Goal: Task Accomplishment & Management: Complete application form

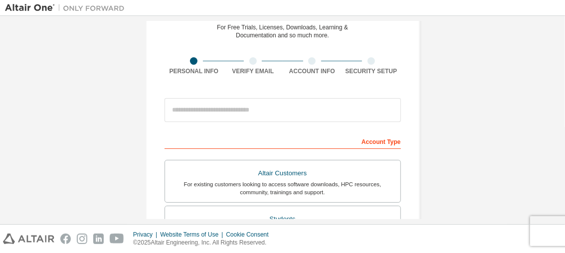
scroll to position [51, 0]
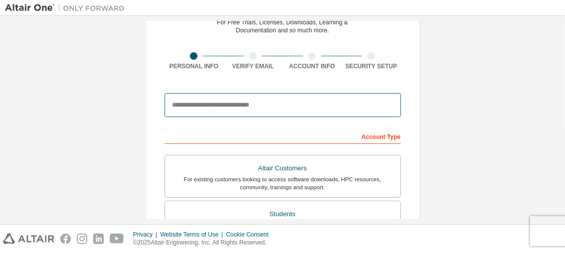
click at [248, 104] on input "email" at bounding box center [282, 105] width 236 height 24
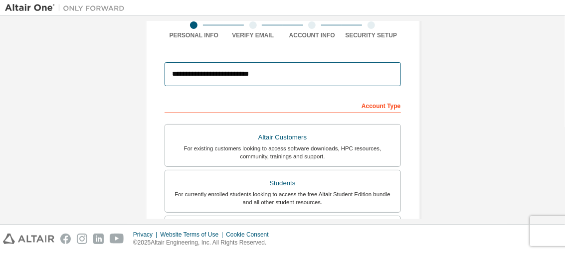
scroll to position [76, 0]
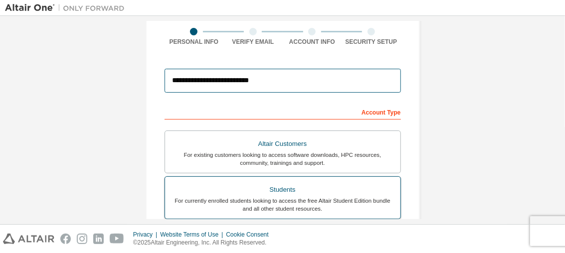
type input "*"
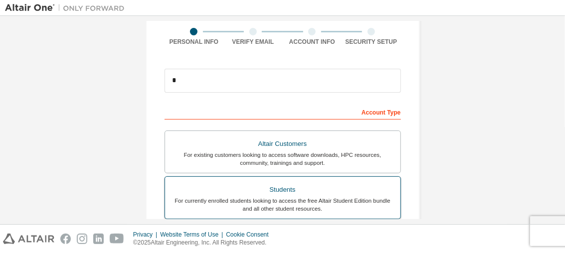
click at [304, 186] on div "Students" at bounding box center [282, 190] width 223 height 14
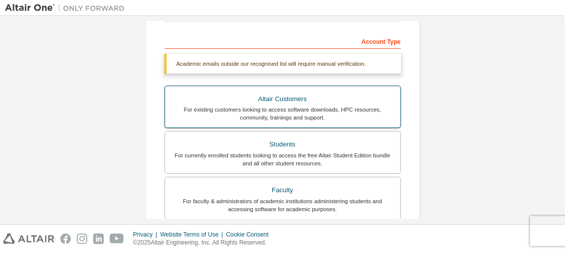
scroll to position [148, 0]
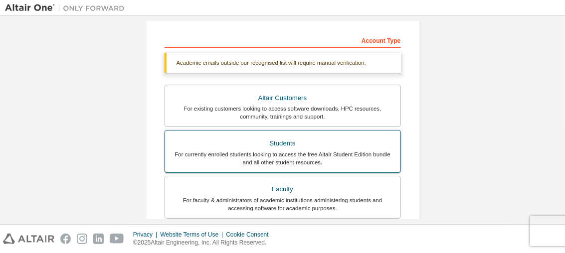
click at [270, 153] on div "For currently enrolled students looking to access the free Altair Student Editi…" at bounding box center [282, 158] width 223 height 16
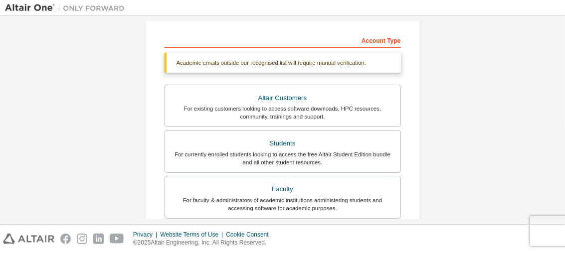
click at [419, 102] on div "Create an Altair One Account For Free Trials, Licenses, Downloads, Learning & D…" at bounding box center [283, 150] width 298 height 554
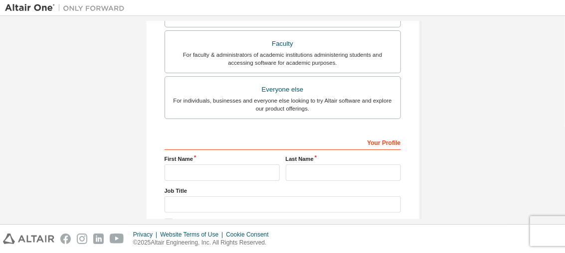
scroll to position [351, 0]
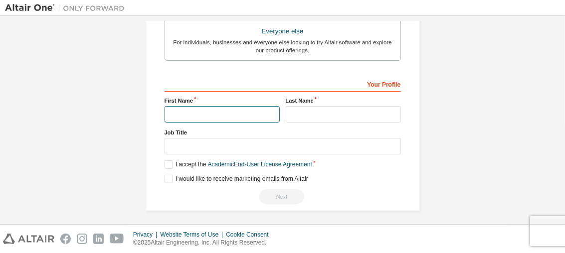
click at [183, 111] on input "text" at bounding box center [221, 114] width 115 height 16
drag, startPoint x: 183, startPoint y: 111, endPoint x: 220, endPoint y: 119, distance: 37.8
click at [220, 119] on div "Your Profile First Name Last Name Job Title Please provide State/Province to he…" at bounding box center [282, 140] width 236 height 129
type input "**"
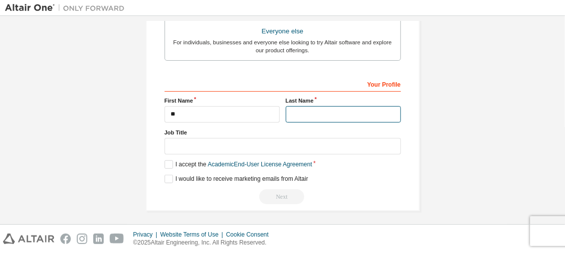
click at [308, 112] on input "text" at bounding box center [343, 114] width 115 height 16
type input "***"
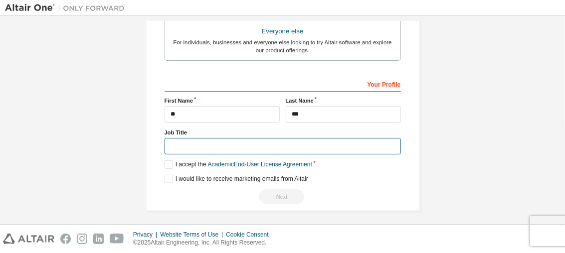
click at [199, 140] on input "text" at bounding box center [282, 146] width 236 height 16
drag, startPoint x: 487, startPoint y: 3, endPoint x: 206, endPoint y: 140, distance: 312.9
click at [206, 140] on input "text" at bounding box center [282, 146] width 236 height 16
click at [208, 141] on input "text" at bounding box center [282, 146] width 236 height 16
type input "***"
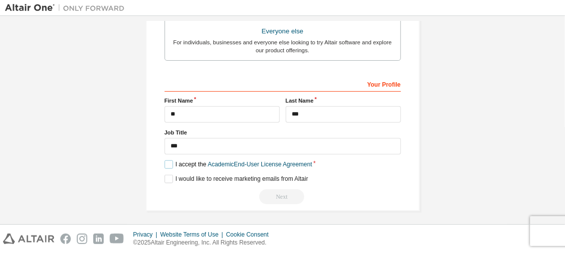
click at [167, 160] on label "I accept the Academic End-User License Agreement" at bounding box center [238, 164] width 148 height 8
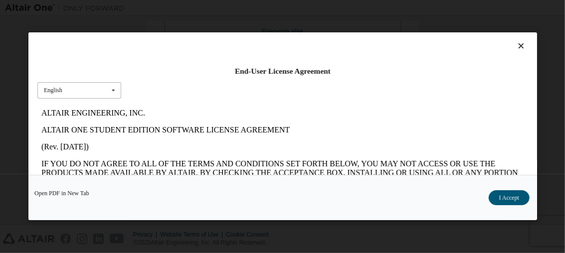
scroll to position [0, 0]
click at [107, 92] on icon at bounding box center [113, 90] width 12 height 15
click at [167, 102] on div "End-User License Agreement English English" at bounding box center [282, 103] width 508 height 143
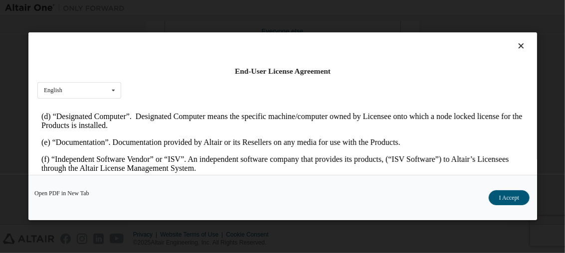
scroll to position [412, 0]
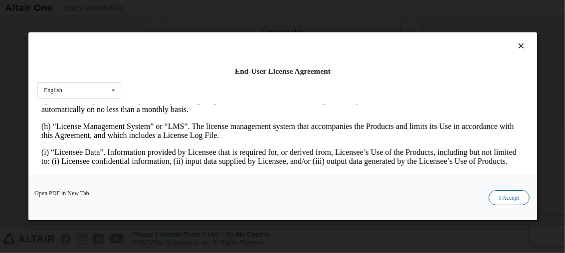
click at [497, 197] on button "I Accept" at bounding box center [508, 198] width 41 height 15
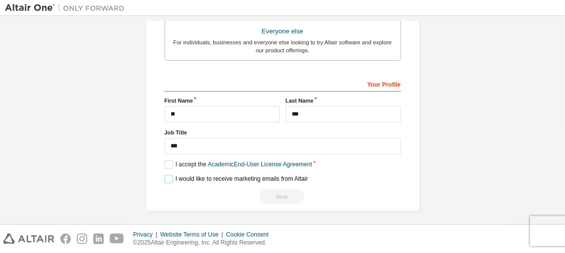
click at [167, 177] on label "I would like to receive marketing emails from Altair" at bounding box center [236, 179] width 144 height 8
click at [376, 83] on div "Your Profile" at bounding box center [282, 84] width 236 height 16
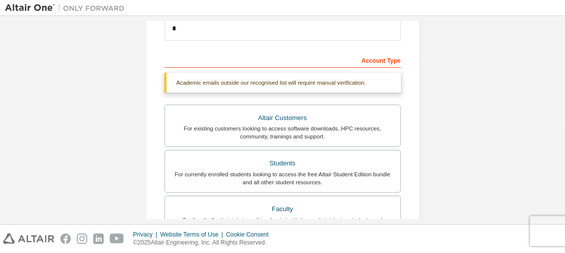
scroll to position [128, 0]
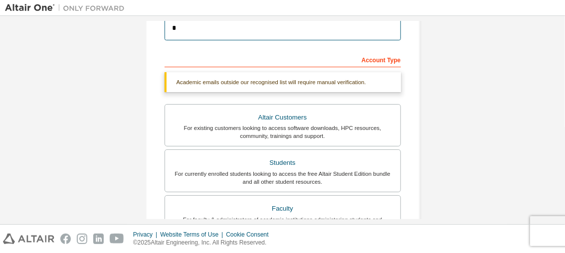
click at [261, 31] on input "*" at bounding box center [282, 28] width 236 height 24
type input "**********"
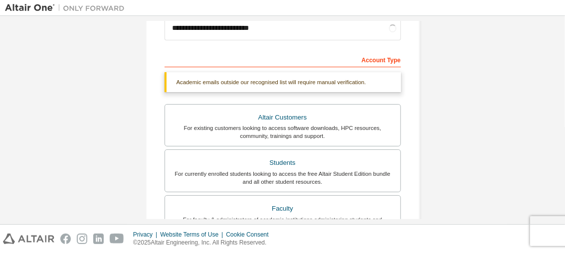
click at [475, 114] on div "**********" at bounding box center [282, 170] width 555 height 554
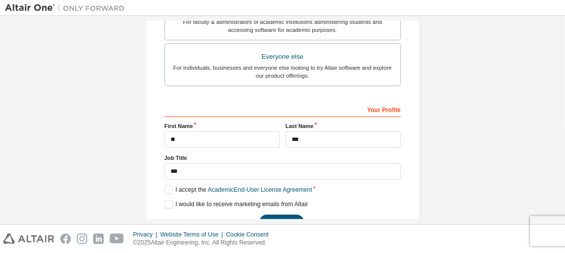
scroll to position [351, 0]
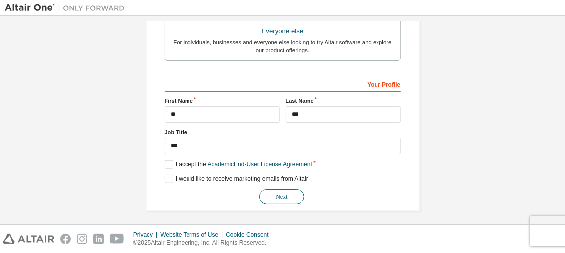
click at [288, 193] on button "Next" at bounding box center [281, 196] width 45 height 15
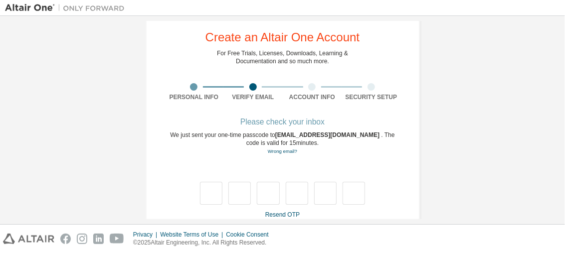
scroll to position [20, 0]
type input "*"
click at [241, 197] on input "*" at bounding box center [239, 193] width 22 height 23
type input "*"
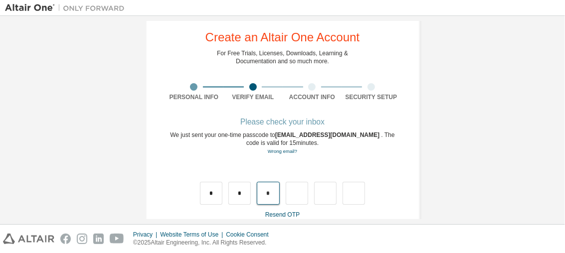
click at [269, 190] on input "*" at bounding box center [268, 193] width 22 height 23
type input "*"
click at [298, 190] on input "*" at bounding box center [297, 193] width 22 height 23
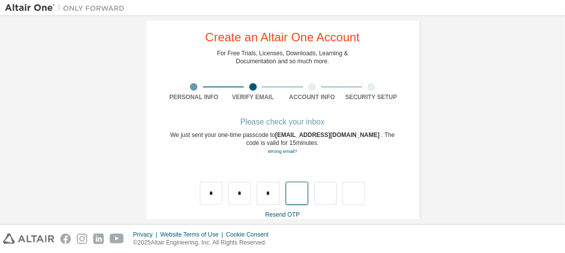
type input "*"
click at [298, 190] on input "*" at bounding box center [297, 193] width 22 height 23
type input "*"
click at [298, 190] on input "*" at bounding box center [297, 193] width 22 height 23
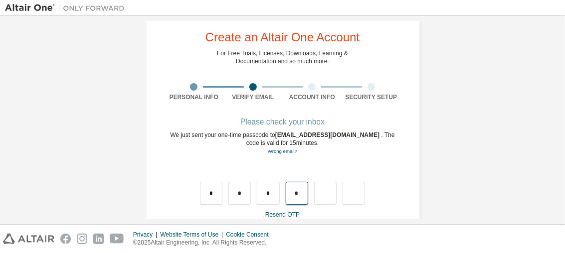
click at [298, 190] on input "*" at bounding box center [297, 193] width 22 height 23
type input "*"
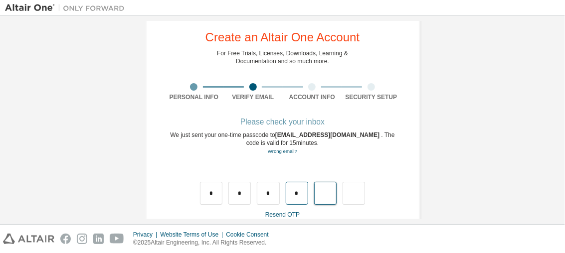
type input "*"
click at [322, 196] on input "*" at bounding box center [325, 193] width 22 height 23
type input "*"
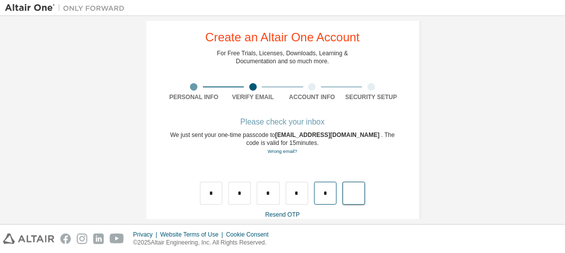
type input "*"
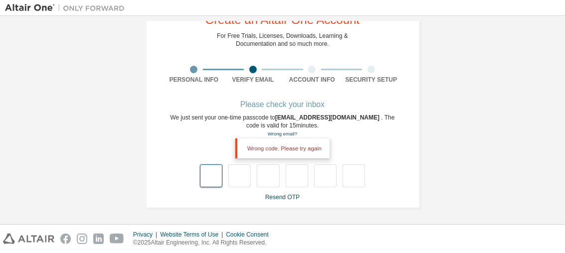
click at [211, 178] on input "text" at bounding box center [211, 175] width 22 height 23
click at [207, 176] on input "text" at bounding box center [211, 175] width 22 height 23
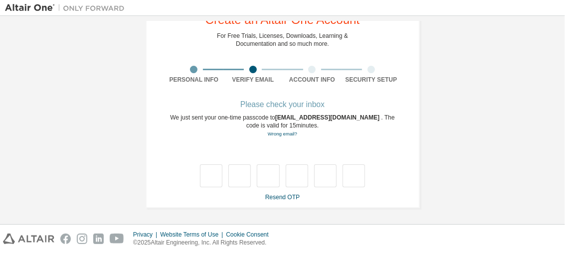
click at [181, 121] on div "We just sent your one-time passcode to [EMAIL_ADDRESS][DOMAIN_NAME] . The code …" at bounding box center [282, 126] width 236 height 24
click at [214, 174] on input "text" at bounding box center [211, 175] width 22 height 23
type input "*"
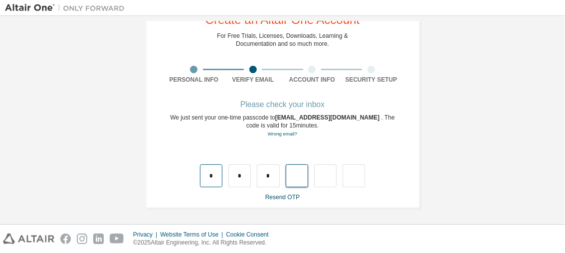
type input "*"
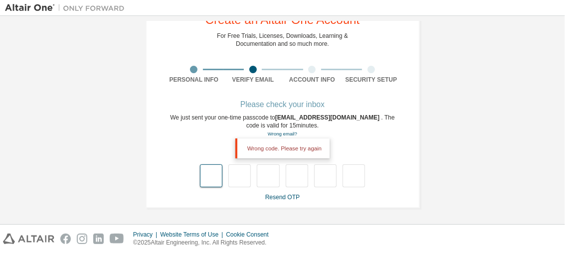
click at [209, 181] on input "text" at bounding box center [211, 175] width 22 height 23
type input "*"
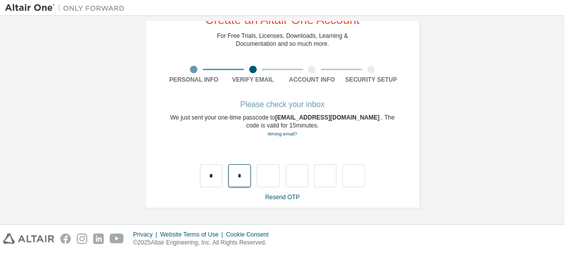
click at [235, 170] on input "*" at bounding box center [239, 175] width 22 height 23
type input "*"
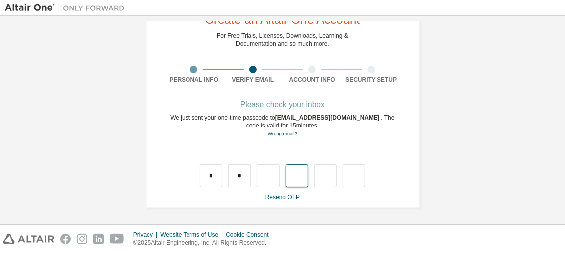
type input "*"
click at [245, 176] on input "*" at bounding box center [239, 175] width 22 height 23
type input "*"
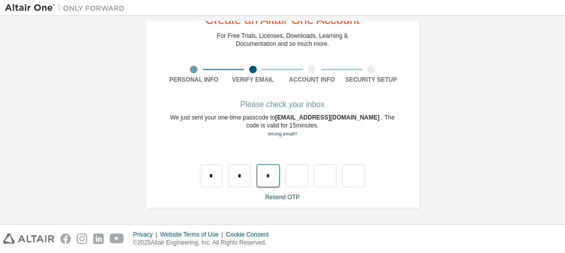
click at [267, 180] on input "*" at bounding box center [268, 175] width 22 height 23
type input "*"
click at [290, 183] on input "text" at bounding box center [297, 175] width 22 height 23
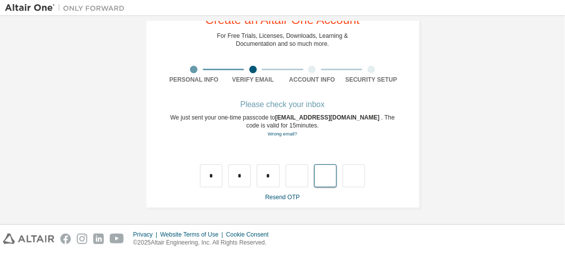
type input "*"
click at [326, 180] on input "text" at bounding box center [325, 175] width 22 height 23
type input "*"
click at [353, 179] on input "text" at bounding box center [353, 175] width 22 height 23
type input "*"
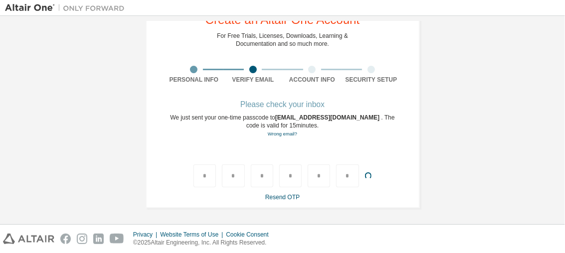
scroll to position [15, 0]
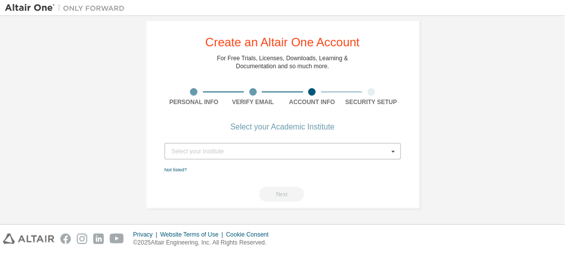
click at [389, 150] on icon at bounding box center [392, 151] width 12 height 15
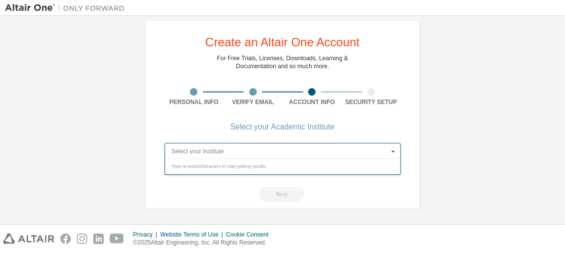
click at [352, 152] on input "text" at bounding box center [282, 151] width 235 height 15
click at [232, 153] on input "text" at bounding box center [282, 151] width 235 height 15
type input "*"
click at [392, 149] on icon at bounding box center [392, 151] width 12 height 15
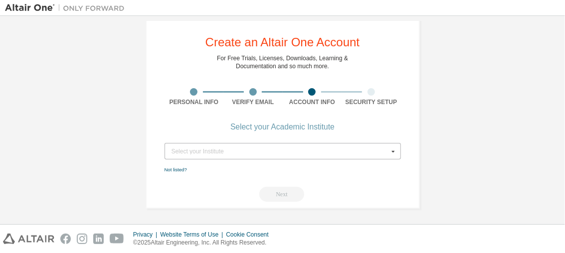
click at [392, 149] on icon at bounding box center [392, 151] width 12 height 15
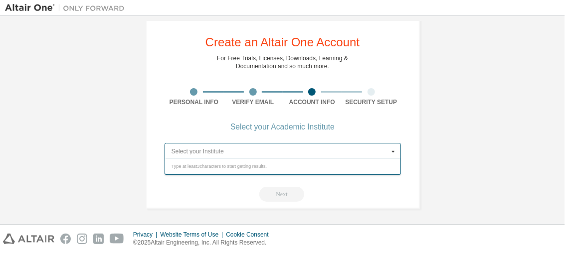
click at [249, 149] on input "text" at bounding box center [282, 151] width 235 height 15
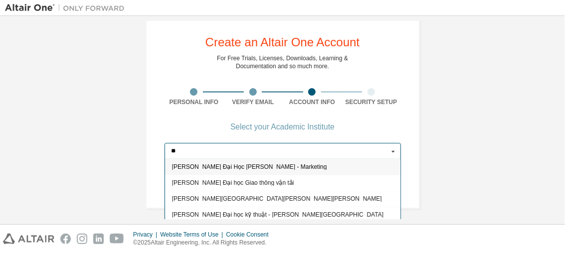
type input "*"
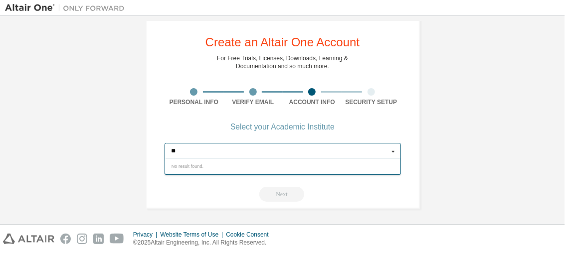
type input "*"
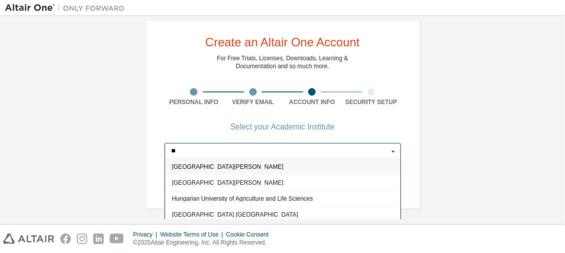
type input "***"
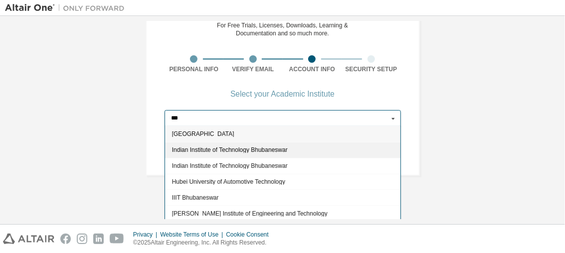
scroll to position [48, 0]
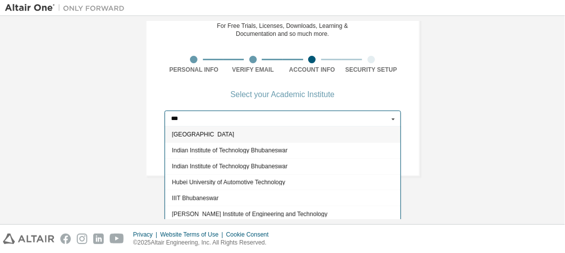
drag, startPoint x: 209, startPoint y: 118, endPoint x: 160, endPoint y: 113, distance: 49.6
click at [160, 113] on div "Create an Altair One Account For Free Trials, Licenses, Downloads, Learning & D…" at bounding box center [283, 80] width 274 height 191
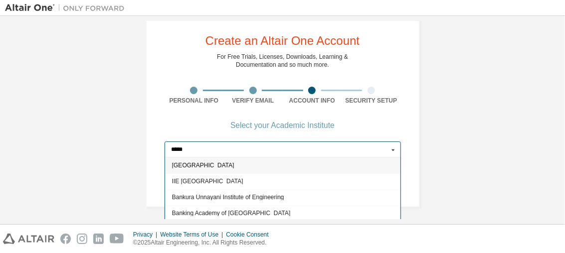
scroll to position [15, 0]
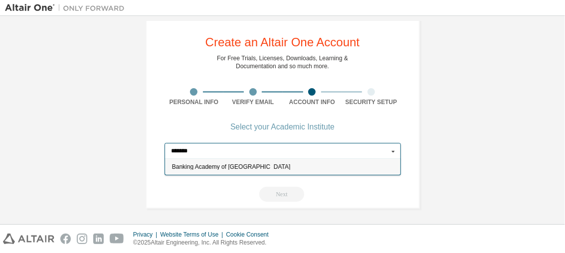
drag, startPoint x: 219, startPoint y: 152, endPoint x: 265, endPoint y: 124, distance: 53.5
click at [265, 124] on div "Create an Altair One Account For Free Trials, Licenses, Downloads, Learning & D…" at bounding box center [283, 112] width 274 height 191
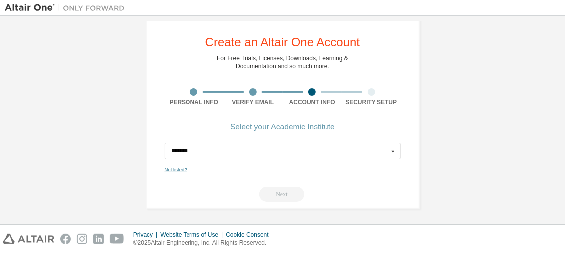
type input "*******"
click at [170, 167] on link "Not listed?" at bounding box center [175, 169] width 22 height 5
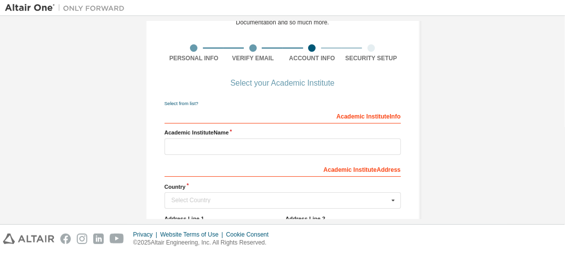
scroll to position [61, 0]
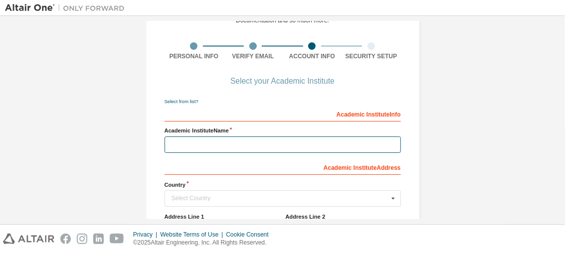
click at [228, 144] on input "text" at bounding box center [282, 145] width 236 height 16
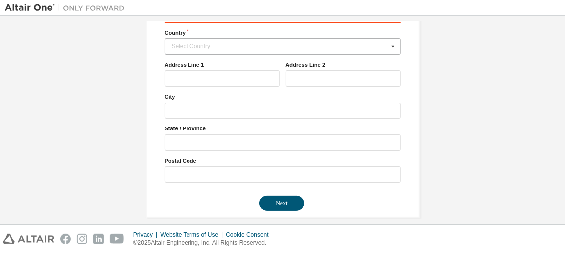
scroll to position [219, 0]
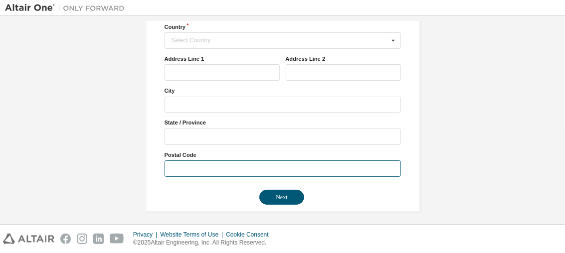
click at [184, 160] on input "text" at bounding box center [282, 168] width 236 height 16
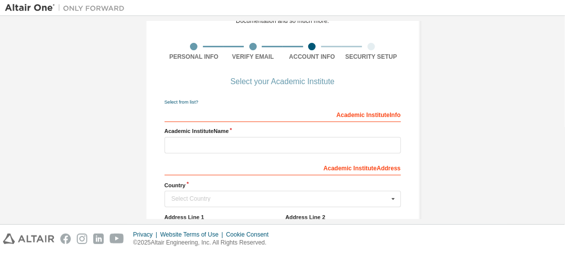
scroll to position [59, 0]
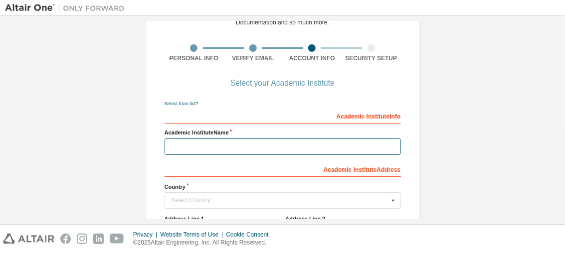
click at [203, 143] on input "text" at bounding box center [282, 147] width 236 height 16
type input "*"
type input "**********"
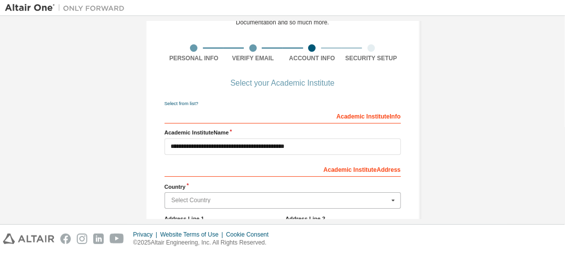
click at [275, 202] on input "text" at bounding box center [282, 200] width 235 height 15
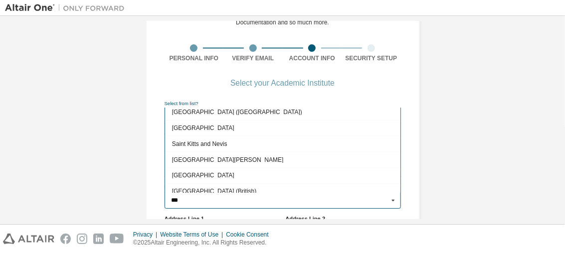
scroll to position [0, 0]
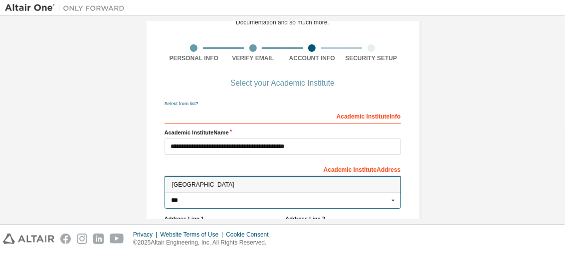
type input "***"
click at [243, 182] on span "[GEOGRAPHIC_DATA]" at bounding box center [282, 185] width 222 height 6
type input "***"
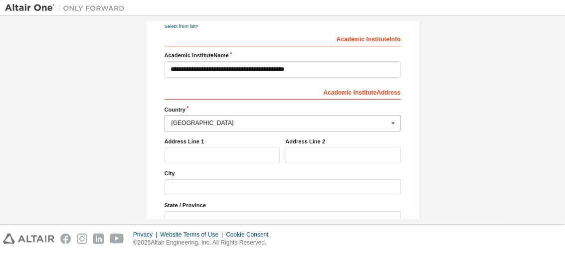
scroll to position [137, 0]
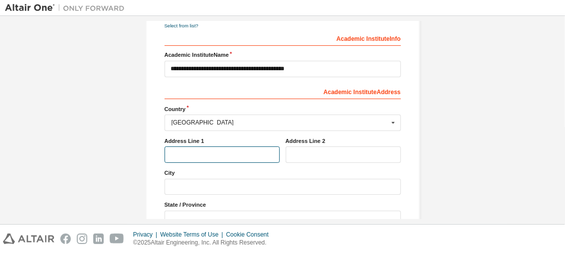
click at [226, 153] on input "text" at bounding box center [221, 155] width 115 height 16
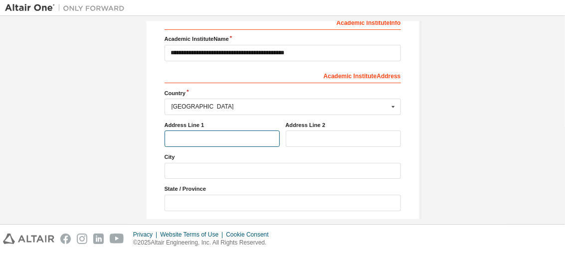
scroll to position [158, 0]
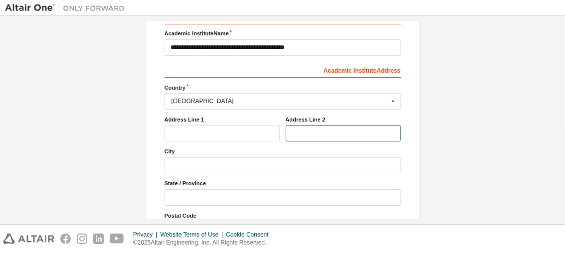
click at [317, 127] on input "text" at bounding box center [343, 133] width 115 height 16
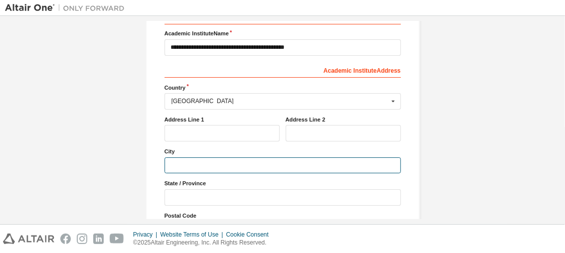
click at [217, 169] on input "text" at bounding box center [282, 165] width 236 height 16
click at [205, 165] on input "**********" at bounding box center [282, 165] width 236 height 16
type input "**********"
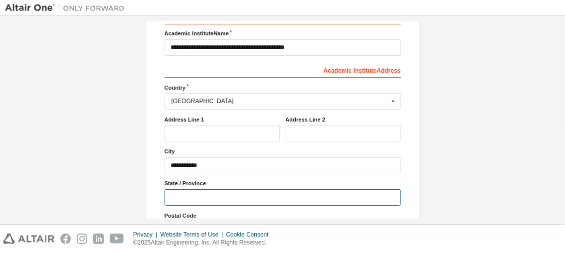
click at [195, 192] on input "text" at bounding box center [282, 197] width 236 height 16
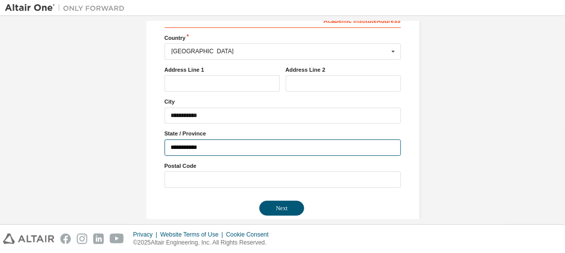
scroll to position [198, 0]
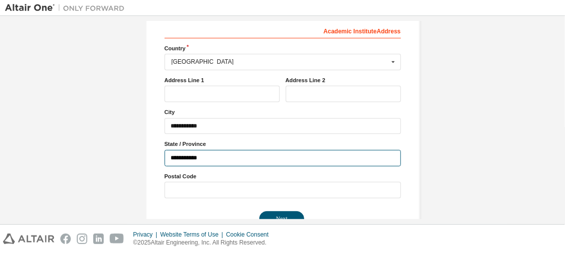
type input "**********"
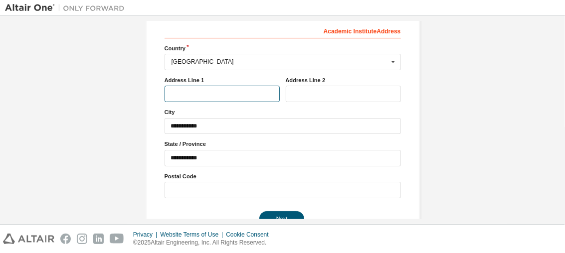
click at [193, 91] on input "text" at bounding box center [221, 94] width 115 height 16
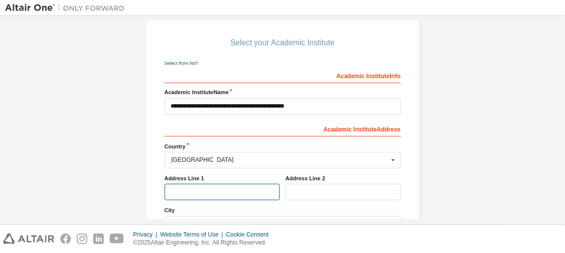
scroll to position [95, 0]
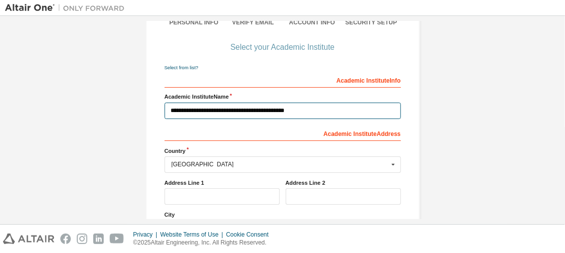
click at [231, 111] on input "**********" at bounding box center [282, 111] width 236 height 16
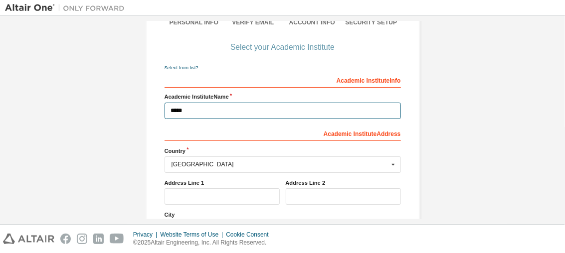
type input "**********"
click at [231, 111] on input "**********" at bounding box center [282, 111] width 236 height 16
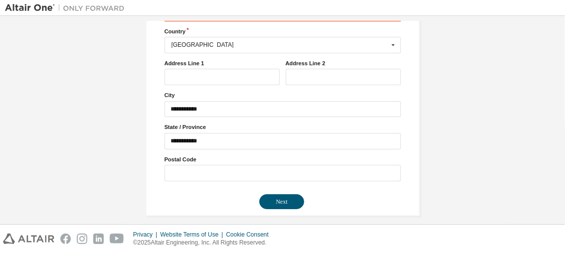
scroll to position [219, 0]
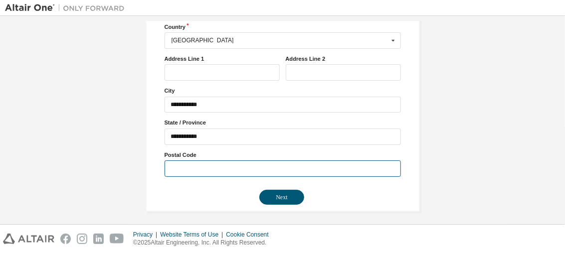
click at [196, 162] on input "text" at bounding box center [282, 168] width 236 height 16
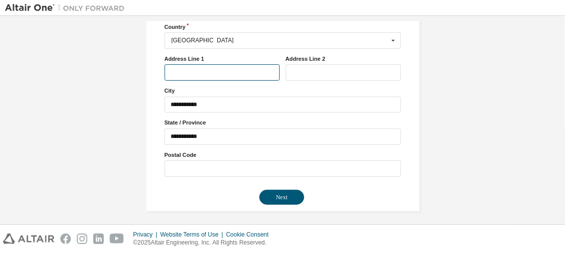
click at [206, 69] on input "text" at bounding box center [221, 72] width 115 height 16
paste input "**********"
type input "**********"
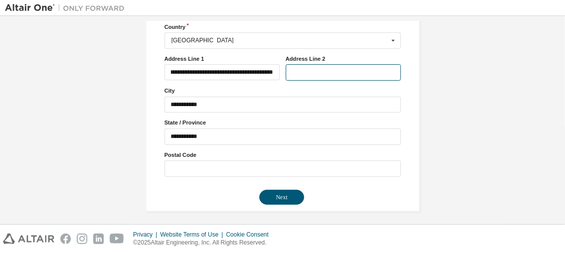
scroll to position [0, 0]
click at [303, 68] on input "text" at bounding box center [343, 72] width 115 height 16
paste input "**********"
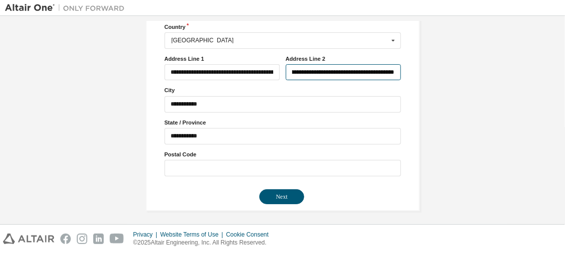
type input "**********"
drag, startPoint x: 162, startPoint y: 150, endPoint x: 198, endPoint y: 150, distance: 35.9
click at [198, 150] on label "Postal Code" at bounding box center [282, 154] width 236 height 8
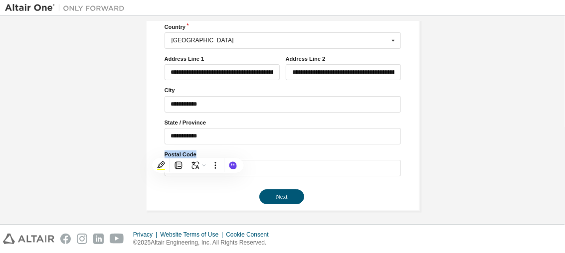
copy label "Postal Code"
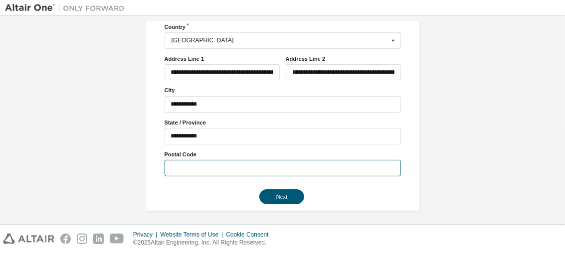
click at [303, 163] on input "text" at bounding box center [282, 168] width 236 height 16
type input "******"
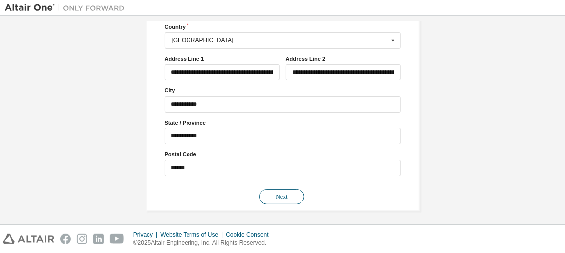
click at [278, 195] on button "Next" at bounding box center [281, 196] width 45 height 15
click at [291, 192] on button "Next" at bounding box center [281, 196] width 45 height 15
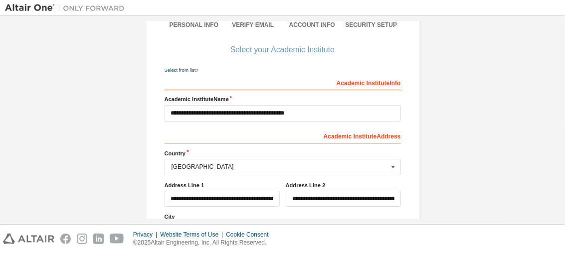
scroll to position [219, 0]
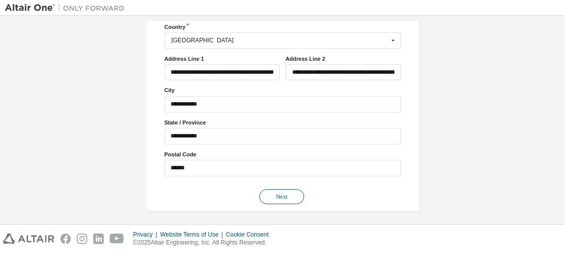
click at [280, 189] on button "Next" at bounding box center [281, 196] width 45 height 15
click at [272, 196] on button "Next" at bounding box center [281, 196] width 45 height 15
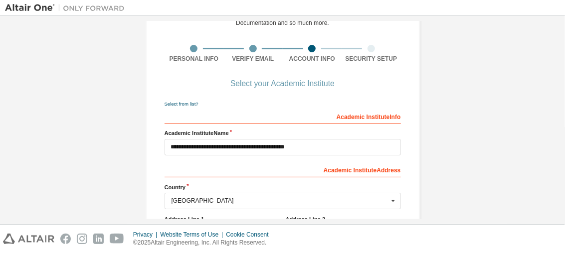
scroll to position [0, 0]
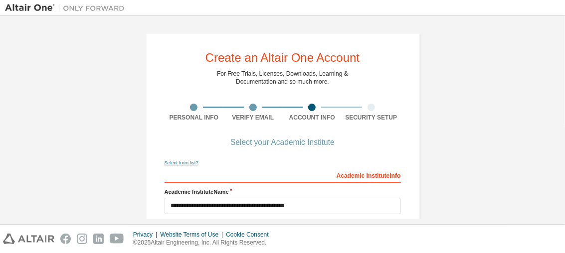
click at [188, 163] on link "Select from list?" at bounding box center [181, 162] width 34 height 5
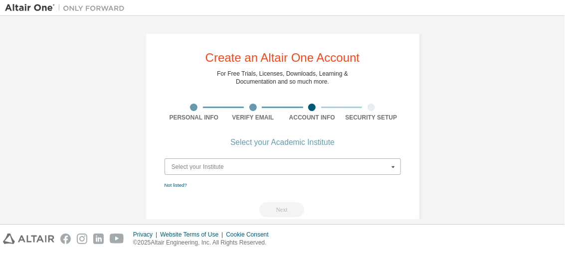
click at [236, 162] on input "text" at bounding box center [282, 166] width 235 height 15
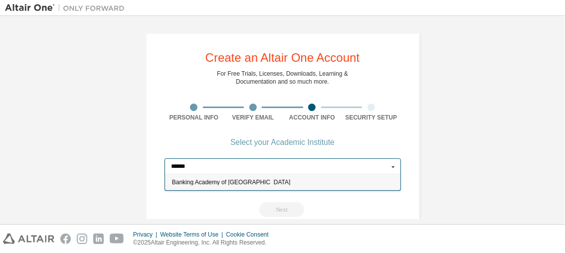
type input "******"
click at [230, 187] on div "Banking Academy of [GEOGRAPHIC_DATA]" at bounding box center [282, 182] width 235 height 16
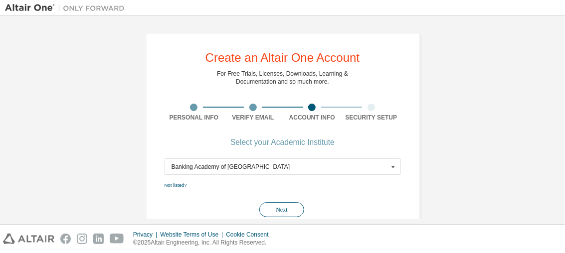
click at [279, 209] on button "Next" at bounding box center [281, 209] width 45 height 15
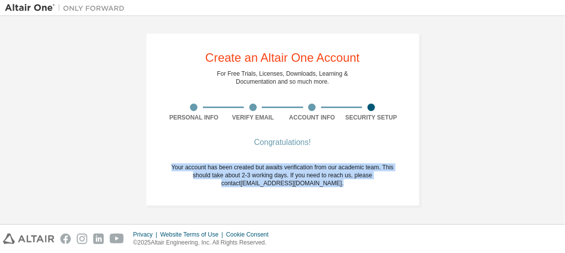
drag, startPoint x: 161, startPoint y: 169, endPoint x: 331, endPoint y: 197, distance: 172.2
click at [331, 197] on div "Create an Altair One Account For Free Trials, Licenses, Downloads, Learning & D…" at bounding box center [283, 119] width 274 height 173
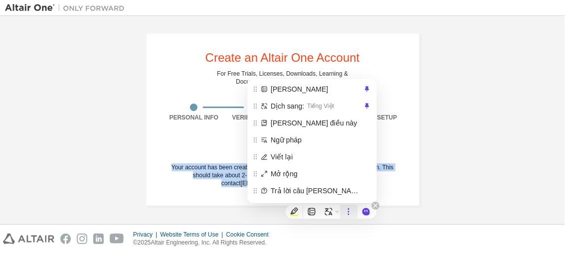
click at [348, 208] on icon at bounding box center [348, 211] width 9 height 9
